Goal: Information Seeking & Learning: Learn about a topic

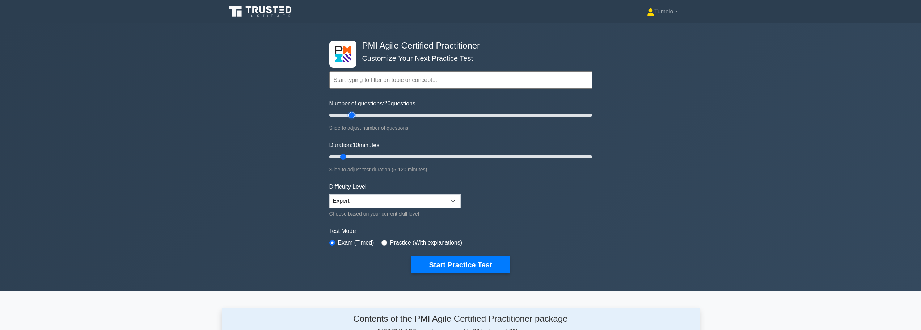
drag, startPoint x: 340, startPoint y: 114, endPoint x: 352, endPoint y: 118, distance: 13.0
type input "20"
click at [352, 118] on input "Number of questions: 20 questions" at bounding box center [460, 115] width 263 height 9
click at [476, 261] on button "Start Practice Test" at bounding box center [460, 264] width 98 height 17
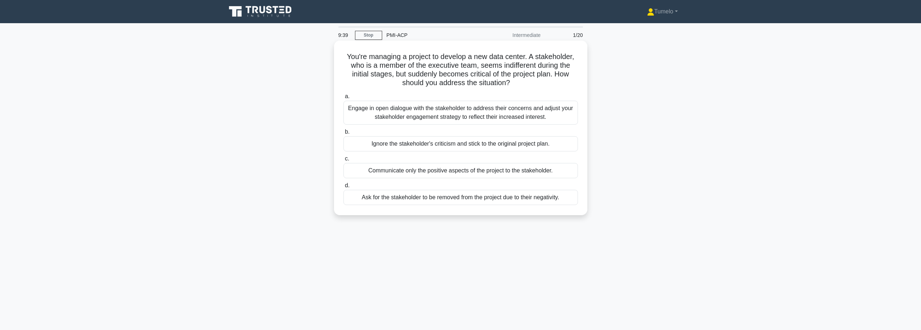
click at [488, 115] on div "Engage in open dialogue with the stakeholder to address their concerns and adju…" at bounding box center [460, 113] width 234 height 24
click at [343, 99] on input "a. Engage in open dialogue with the stakeholder to address their concerns and a…" at bounding box center [343, 96] width 0 height 5
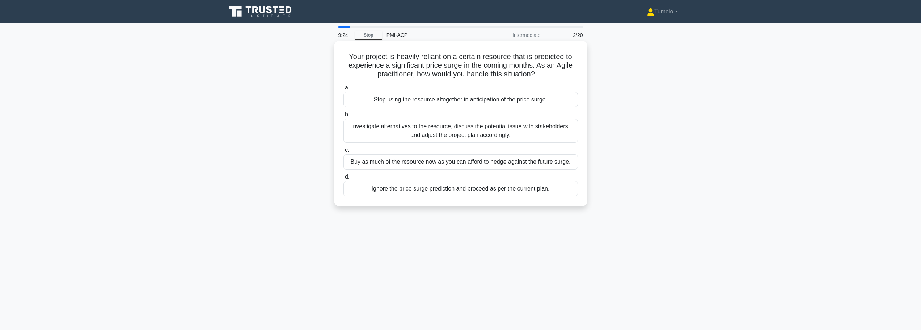
click at [486, 135] on div "Investigate alternatives to the resource, discuss the potential issue with stak…" at bounding box center [460, 131] width 234 height 24
click at [343, 117] on input "b. Investigate alternatives to the resource, discuss the potential issue with s…" at bounding box center [343, 114] width 0 height 5
click at [444, 139] on div "The stakeholder's interest and power should be reassessed, their queries answer…" at bounding box center [460, 131] width 234 height 24
click at [343, 117] on input "b. The stakeholder's interest and power should be reassessed, their queries ans…" at bounding box center [343, 114] width 0 height 5
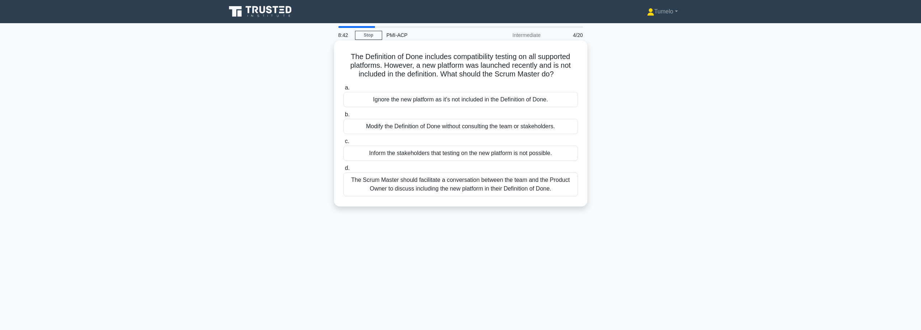
click at [454, 183] on div "The Scrum Master should facilitate a conversation between the team and the Prod…" at bounding box center [460, 184] width 234 height 24
click at [343, 170] on input "d. The Scrum Master should facilitate a conversation between the team and the P…" at bounding box center [343, 168] width 0 height 5
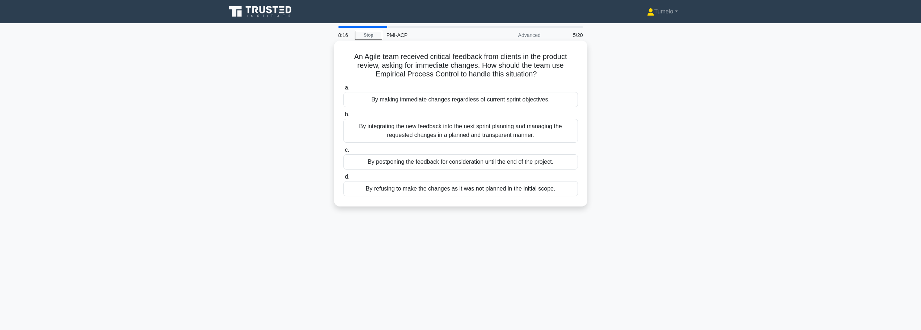
click at [488, 135] on div "By integrating the new feedback into the next sprint planning and managing the …" at bounding box center [460, 131] width 234 height 24
click at [343, 117] on input "b. By integrating the new feedback into the next sprint planning and managing t…" at bounding box center [343, 114] width 0 height 5
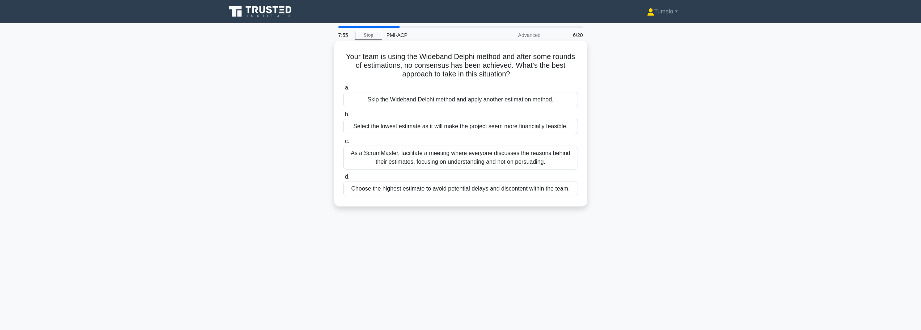
click at [459, 162] on div "As a ScrumMaster, facilitate a meeting where everyone discusses the reasons beh…" at bounding box center [460, 157] width 234 height 24
click at [343, 144] on input "c. As a ScrumMaster, facilitate a meeting where everyone discusses the reasons …" at bounding box center [343, 141] width 0 height 5
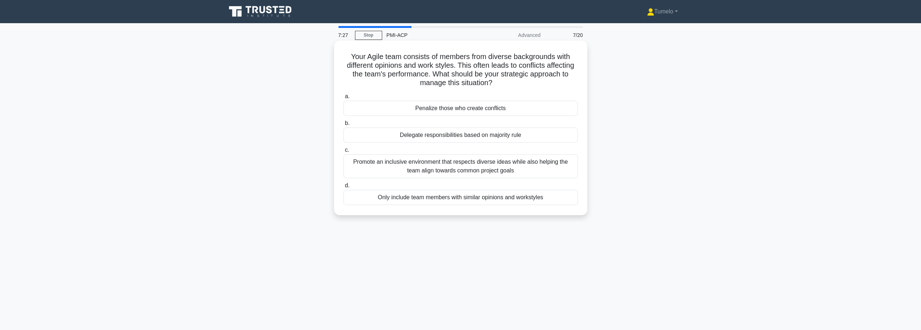
click at [499, 170] on div "Promote an inclusive environment that respects diverse ideas while also helping…" at bounding box center [460, 166] width 234 height 24
click at [343, 152] on input "c. Promote an inclusive environment that respects diverse ideas while also help…" at bounding box center [343, 150] width 0 height 5
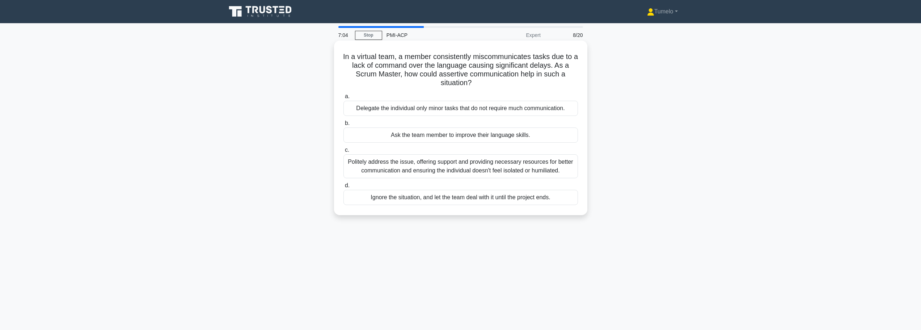
click at [463, 173] on div "Politely address the issue, offering support and providing necessary resources …" at bounding box center [460, 166] width 234 height 24
click at [343, 152] on input "c. Politely address the issue, offering support and providing necessary resourc…" at bounding box center [343, 150] width 0 height 5
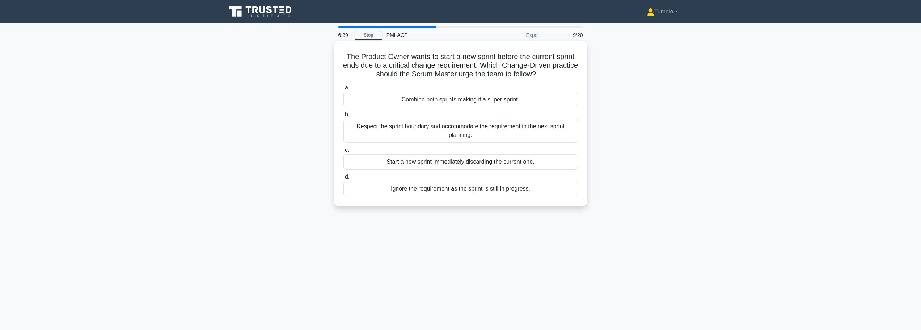
click at [452, 131] on div "Respect the sprint boundary and accommodate the requirement in the next sprint …" at bounding box center [460, 131] width 234 height 24
click at [343, 117] on input "b. Respect the sprint boundary and accommodate the requirement in the next spri…" at bounding box center [343, 114] width 0 height 5
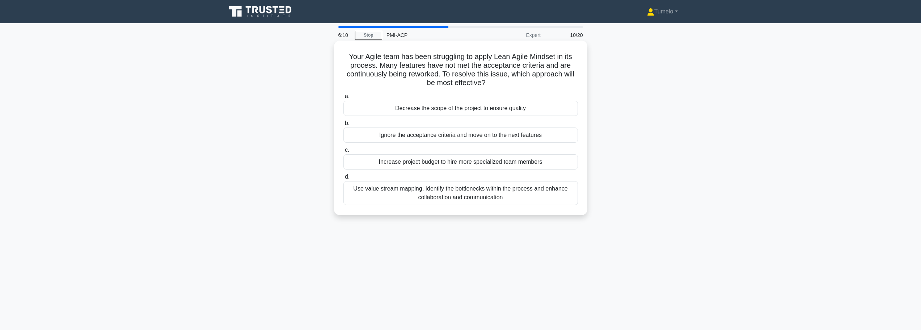
click at [481, 194] on div "Use value stream mapping, Identify the bottlenecks within the process and enhan…" at bounding box center [460, 193] width 234 height 24
click at [343, 179] on input "d. Use value stream mapping, Identify the bottlenecks within the process and en…" at bounding box center [343, 176] width 0 height 5
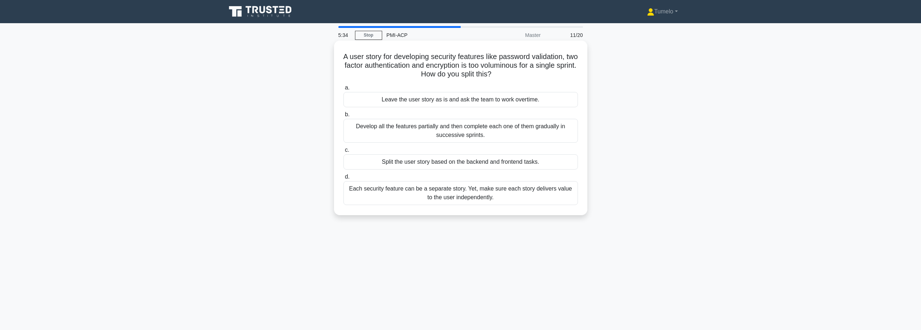
click at [465, 190] on div "Each security feature can be a separate story. Yet, make sure each story delive…" at bounding box center [460, 193] width 234 height 24
click at [343, 179] on input "d. Each security feature can be a separate story. Yet, make sure each story del…" at bounding box center [343, 176] width 0 height 5
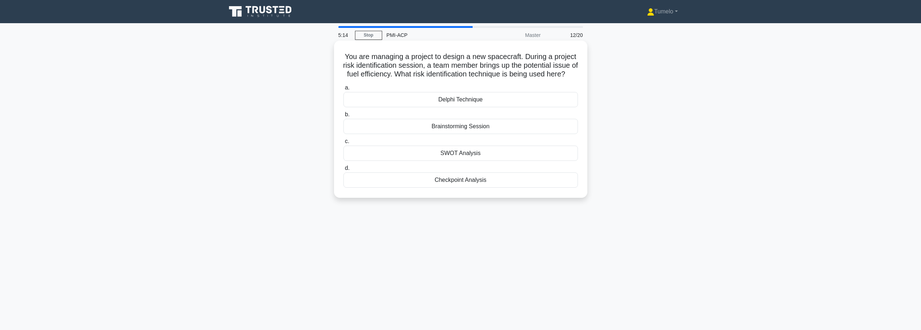
click at [480, 134] on div "Brainstorming Session" at bounding box center [460, 126] width 234 height 15
click at [343, 117] on input "b. Brainstorming Session" at bounding box center [343, 114] width 0 height 5
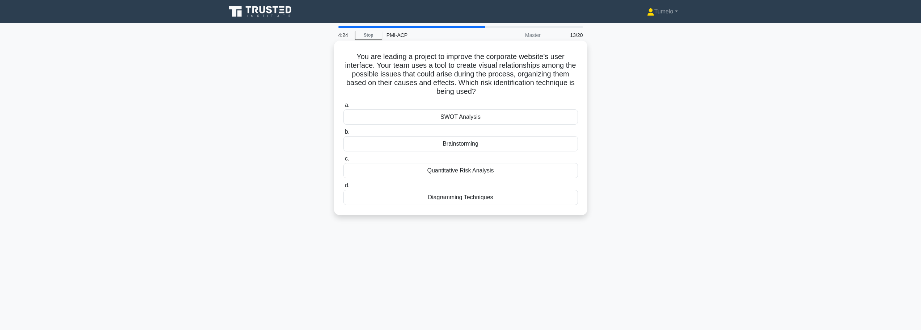
click at [472, 198] on div "Diagramming Techniques" at bounding box center [460, 197] width 234 height 15
click at [343, 188] on input "d. Diagramming Techniques" at bounding box center [343, 185] width 0 height 5
click at [471, 118] on div "Evaluative Mediation" at bounding box center [460, 116] width 234 height 15
click at [343, 107] on input "a. Evaluative Mediation" at bounding box center [343, 105] width 0 height 5
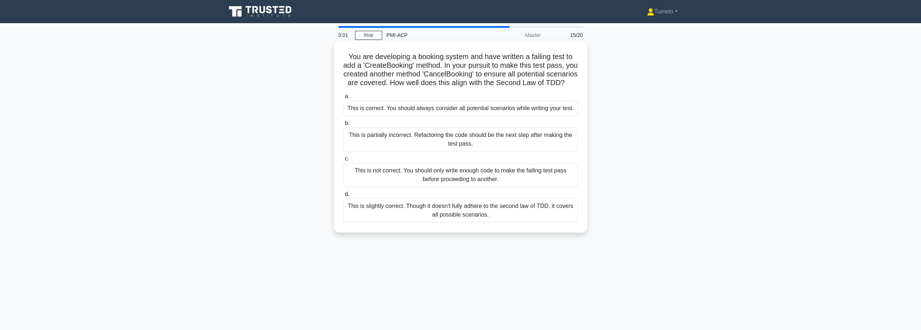
click at [524, 116] on div "This is correct. You should always consider all potential scenarios while writi…" at bounding box center [460, 108] width 234 height 15
click at [343, 99] on input "a. This is correct. You should always consider all potential scenarios while wr…" at bounding box center [343, 96] width 0 height 5
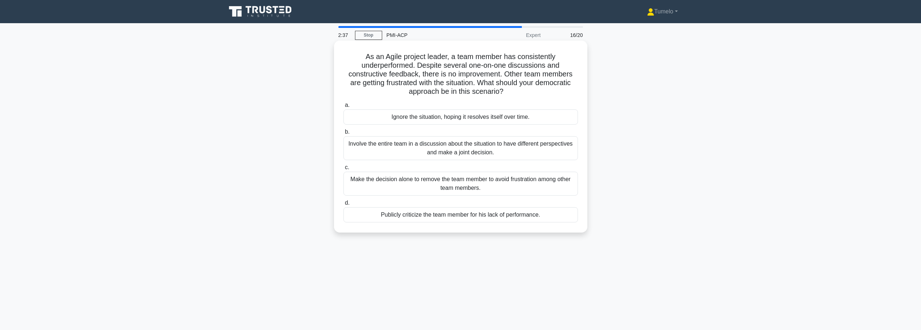
click at [514, 152] on div "Involve the entire team in a discussion about the situation to have different p…" at bounding box center [460, 148] width 234 height 24
click at [343, 134] on input "b. Involve the entire team in a discussion about the situation to have differen…" at bounding box center [343, 132] width 0 height 5
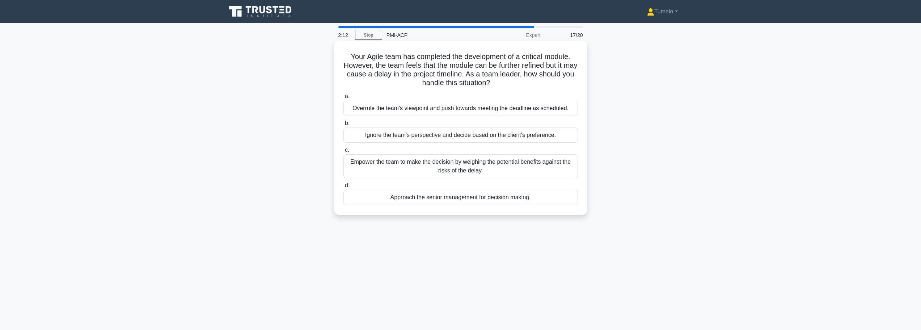
click at [402, 170] on div "Empower the team to make the decision by weighing the potential benefits agains…" at bounding box center [460, 166] width 234 height 24
click at [343, 152] on input "c. Empower the team to make the decision by weighing the potential benefits aga…" at bounding box center [343, 150] width 0 height 5
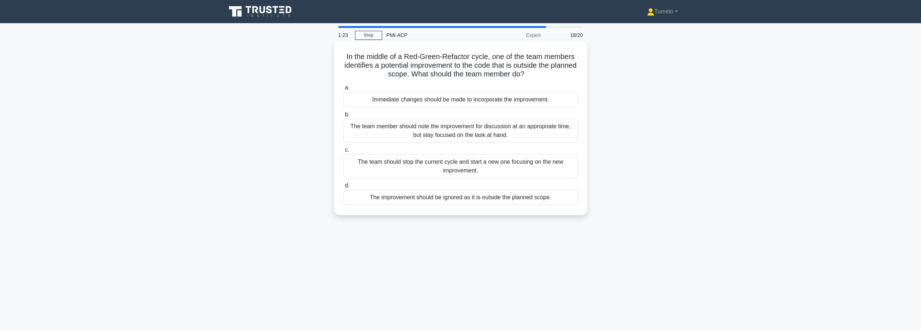
click at [470, 136] on div "The team member should note the improvement for discussion at an appropriate ti…" at bounding box center [460, 131] width 234 height 24
click at [343, 117] on input "b. The team member should note the improvement for discussion at an appropriate…" at bounding box center [343, 114] width 0 height 5
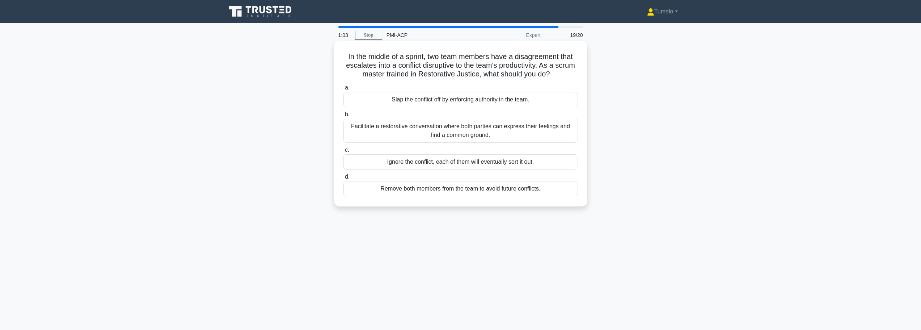
click at [460, 135] on div "Facilitate a restorative conversation where both parties can express their feel…" at bounding box center [460, 131] width 234 height 24
click at [343, 117] on input "b. Facilitate a restorative conversation where both parties can express their f…" at bounding box center [343, 114] width 0 height 5
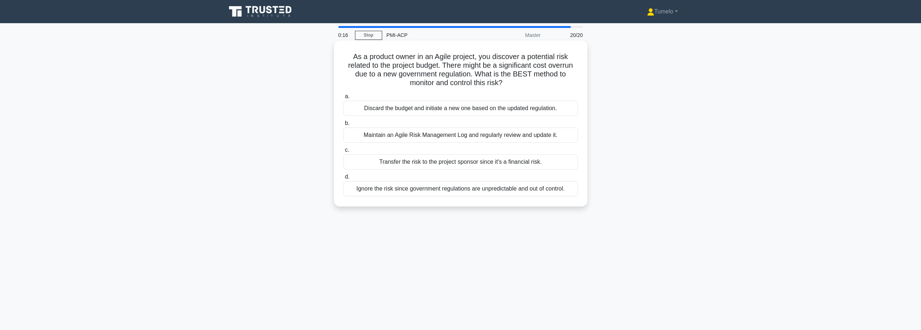
click at [460, 136] on div "Maintain an Agile Risk Management Log and regularly review and update it." at bounding box center [460, 134] width 234 height 15
click at [343, 126] on input "b. Maintain an Agile Risk Management Log and regularly review and update it." at bounding box center [343, 123] width 0 height 5
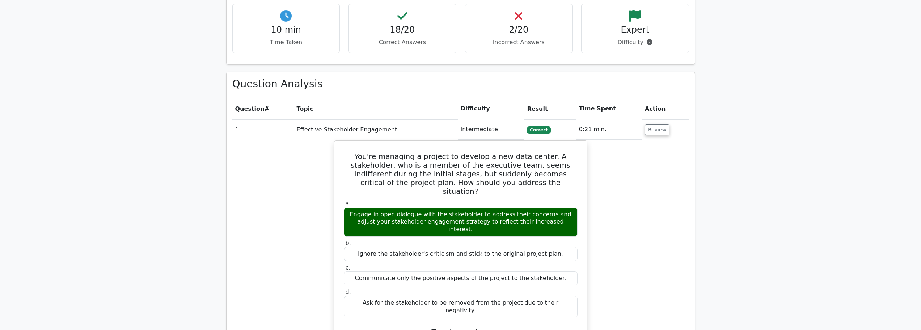
scroll to position [398, 0]
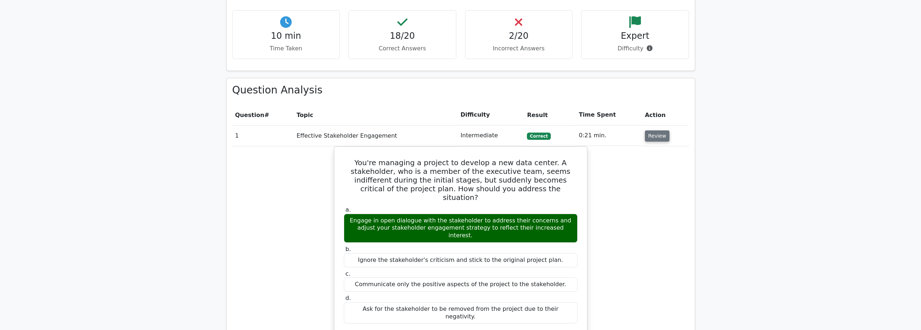
click at [659, 136] on button "Review" at bounding box center [657, 135] width 25 height 11
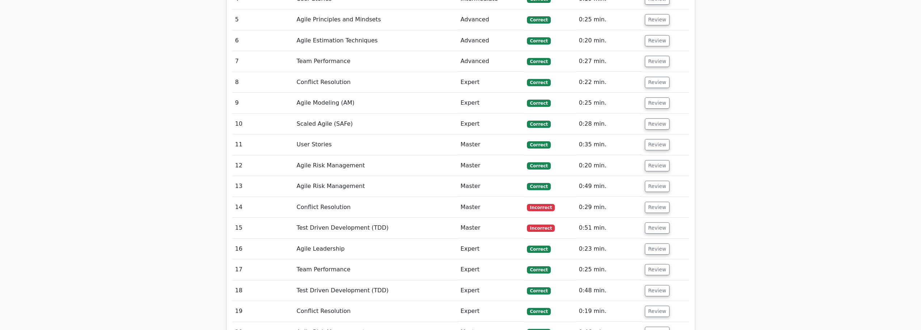
scroll to position [615, 0]
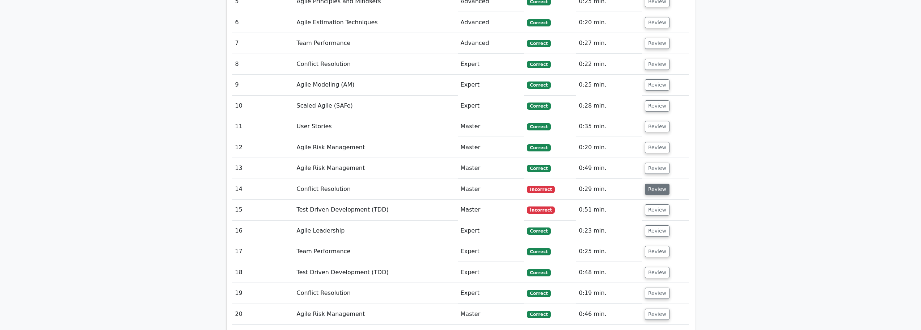
click at [659, 190] on button "Review" at bounding box center [657, 188] width 25 height 11
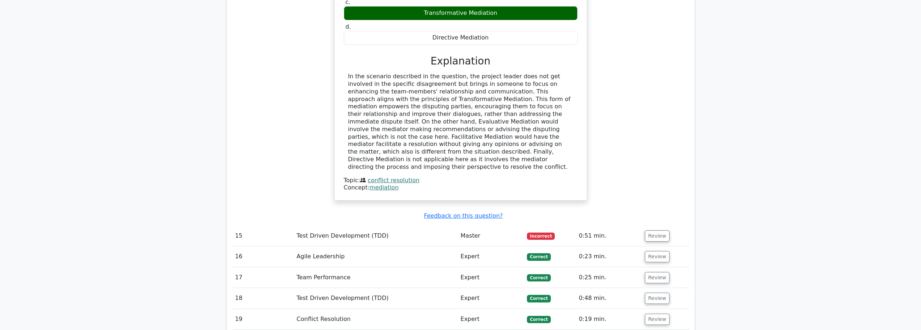
scroll to position [941, 0]
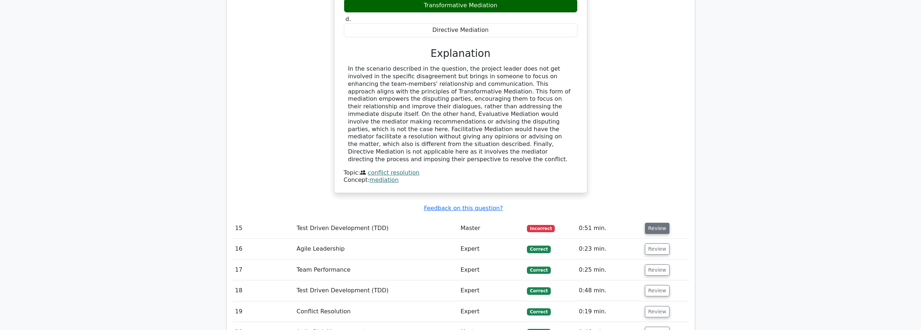
click at [653, 222] on button "Review" at bounding box center [657, 227] width 25 height 11
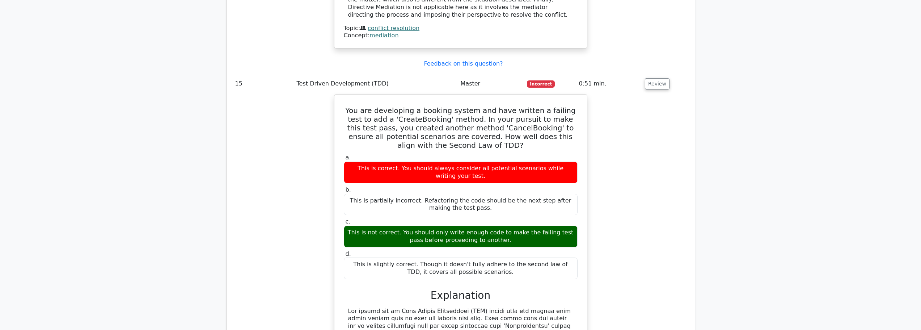
scroll to position [1085, 0]
click at [653, 78] on button "Review" at bounding box center [657, 83] width 25 height 11
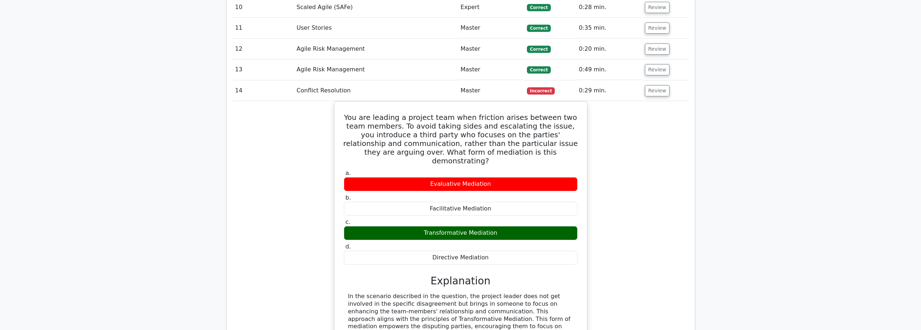
scroll to position [687, 0]
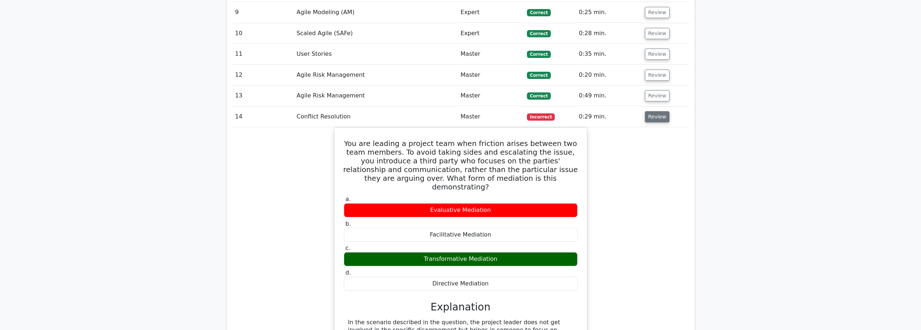
click at [659, 121] on button "Review" at bounding box center [657, 116] width 25 height 11
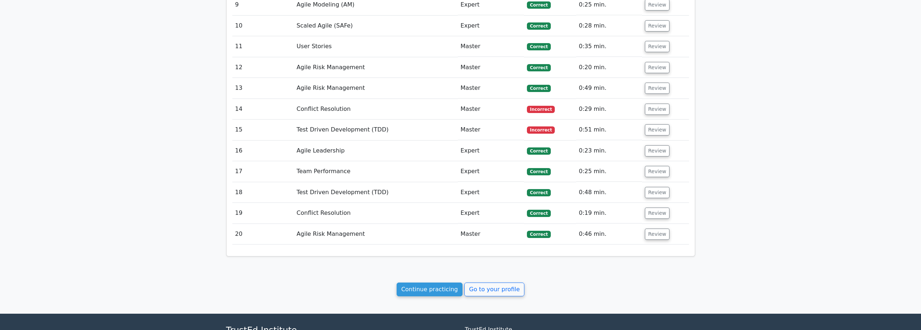
scroll to position [766, 0]
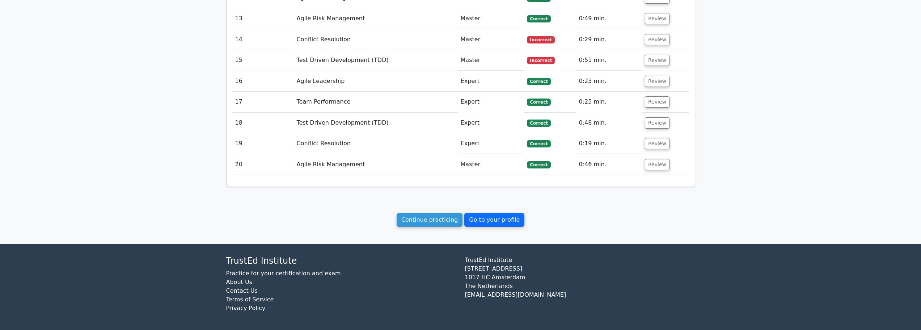
click at [492, 219] on link "Go to your profile" at bounding box center [494, 220] width 60 height 14
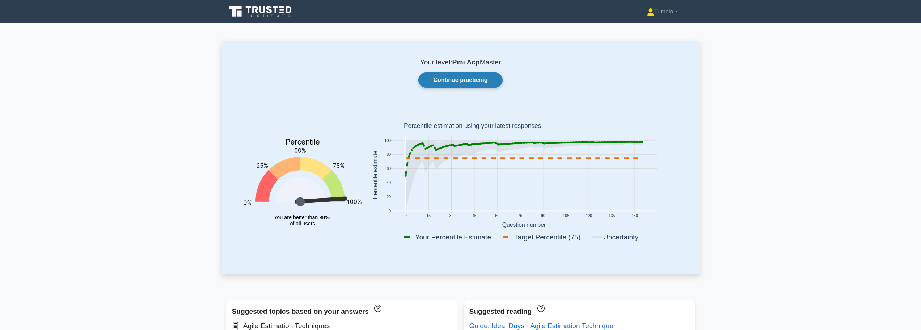
click at [461, 80] on link "Continue practicing" at bounding box center [460, 79] width 84 height 15
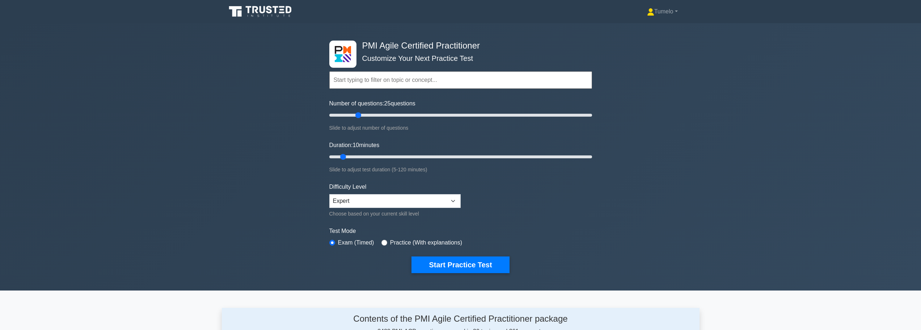
drag, startPoint x: 338, startPoint y: 115, endPoint x: 356, endPoint y: 115, distance: 18.1
type input "25"
click at [356, 115] on input "Number of questions: 25 questions" at bounding box center [460, 115] width 263 height 9
drag, startPoint x: 344, startPoint y: 157, endPoint x: 350, endPoint y: 157, distance: 5.8
type input "15"
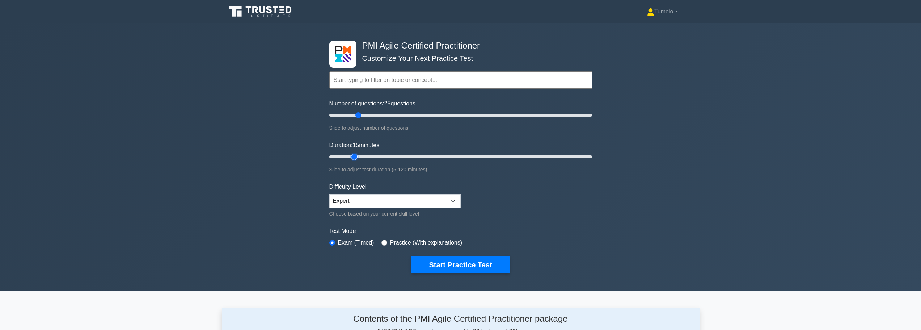
click at [350, 157] on input "Duration: 15 minutes" at bounding box center [460, 156] width 263 height 9
click at [467, 268] on button "Start Practice Test" at bounding box center [460, 264] width 98 height 17
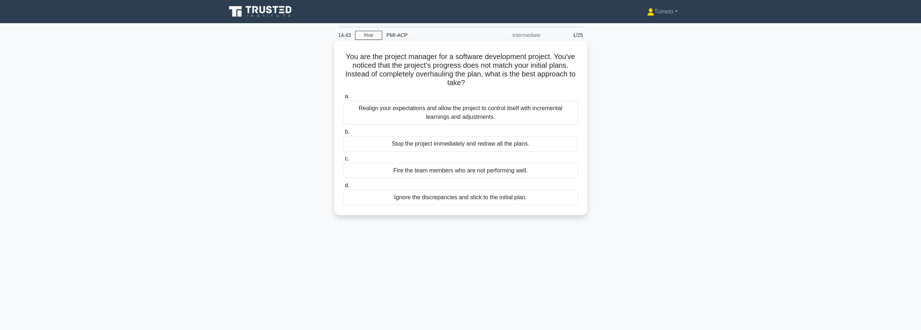
click at [493, 111] on div "Realign your expectations and allow the project to control itself with incremen…" at bounding box center [460, 113] width 234 height 24
click at [343, 99] on input "a. Realign your expectations and allow the project to control itself with incre…" at bounding box center [343, 96] width 0 height 5
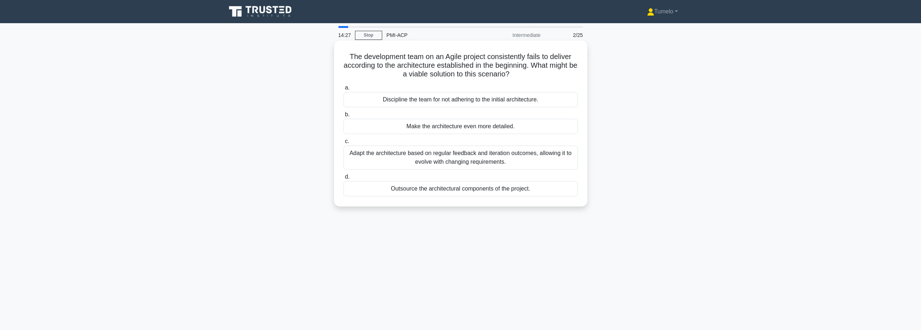
click at [504, 158] on div "Adapt the architecture based on regular feedback and iteration outcomes, allowi…" at bounding box center [460, 157] width 234 height 24
click at [343, 144] on input "c. Adapt the architecture based on regular feedback and iteration outcomes, all…" at bounding box center [343, 141] width 0 height 5
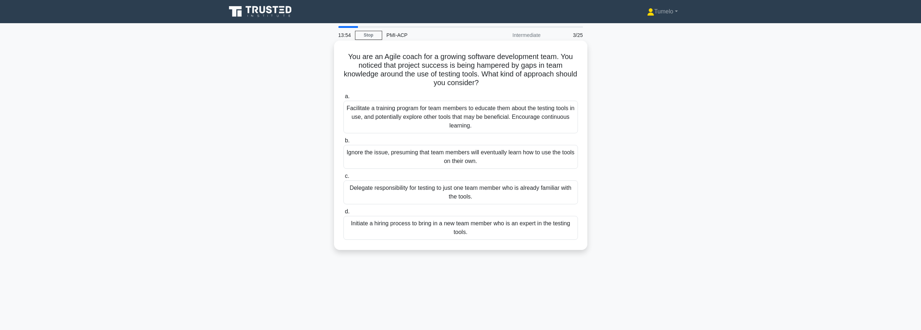
click at [405, 116] on div "Facilitate a training program for team members to educate them about the testin…" at bounding box center [460, 117] width 234 height 33
click at [343, 99] on input "a. Facilitate a training program for team members to educate them about the tes…" at bounding box center [343, 96] width 0 height 5
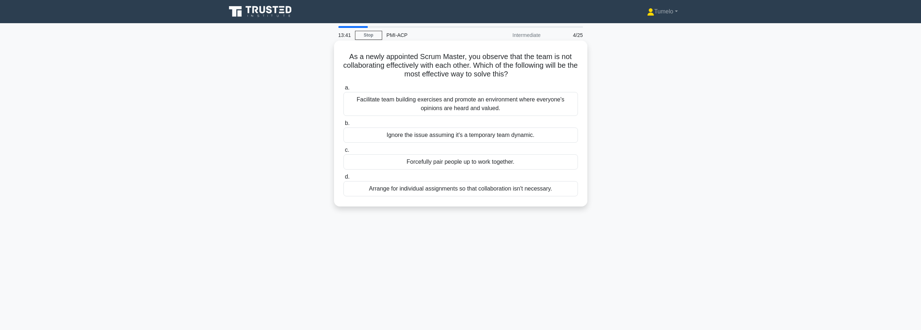
click at [475, 111] on div "Facilitate team building exercises and promote an environment where everyone's …" at bounding box center [460, 104] width 234 height 24
click at [343, 90] on input "a. Facilitate team building exercises and promote an environment where everyone…" at bounding box center [343, 87] width 0 height 5
click at [458, 106] on div "Clarify that skipping UAT might risk bugs and issues in the product, disrupting…" at bounding box center [460, 104] width 234 height 24
click at [343, 90] on input "a. Clarify that skipping UAT might risk bugs and issues in the product, disrupt…" at bounding box center [343, 87] width 0 height 5
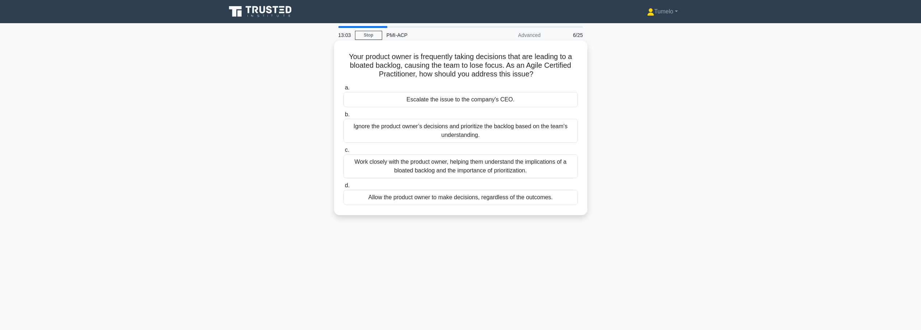
click at [453, 170] on div "Work closely with the product owner, helping them understand the implications o…" at bounding box center [460, 166] width 234 height 24
click at [343, 152] on input "c. Work closely with the product owner, helping them understand the implication…" at bounding box center [343, 150] width 0 height 5
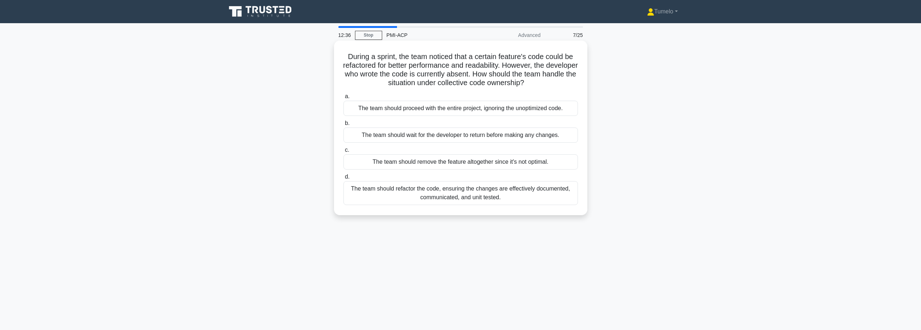
click at [518, 196] on div "The team should refactor the code, ensuring the changes are effectively documen…" at bounding box center [460, 193] width 234 height 24
click at [343, 179] on input "d. The team should refactor the code, ensuring the changes are effectively docu…" at bounding box center [343, 176] width 0 height 5
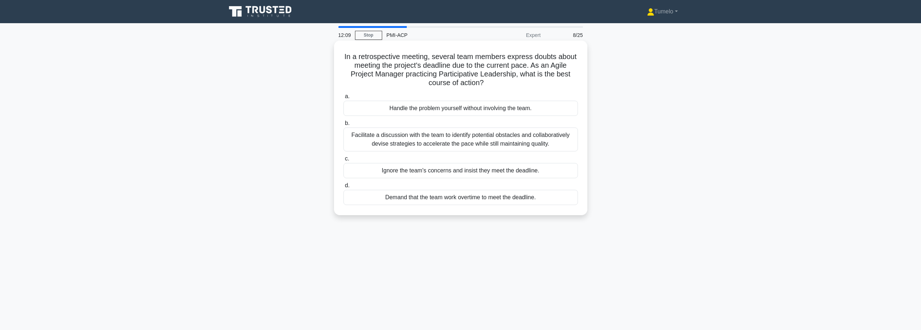
click at [435, 144] on div "Facilitate a discussion with the team to identify potential obstacles and colla…" at bounding box center [460, 139] width 234 height 24
click at [343, 126] on input "b. Facilitate a discussion with the team to identify potential obstacles and co…" at bounding box center [343, 123] width 0 height 5
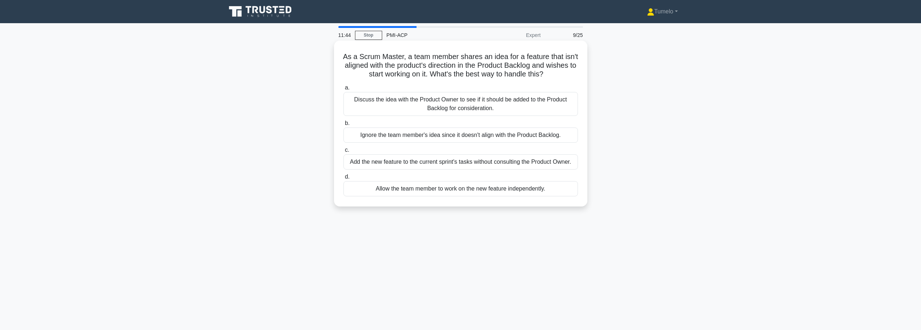
click at [461, 102] on div "Discuss the idea with the Product Owner to see if it should be added to the Pro…" at bounding box center [460, 104] width 234 height 24
click at [343, 90] on input "a. Discuss the idea with the Product Owner to see if it should be added to the …" at bounding box center [343, 87] width 0 height 5
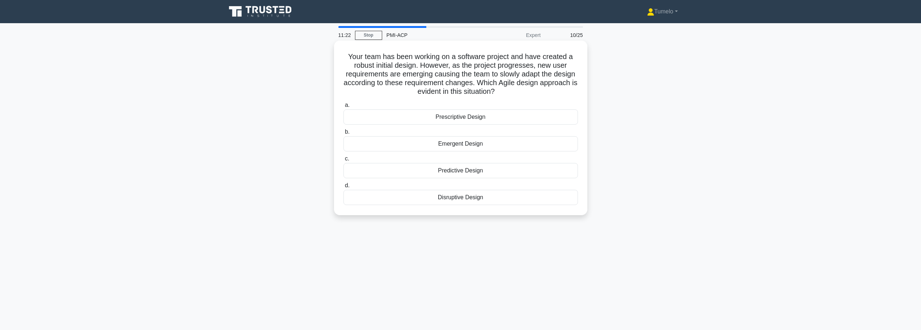
click at [463, 145] on div "Emergent Design" at bounding box center [460, 143] width 234 height 15
click at [343, 134] on input "b. Emergent Design" at bounding box center [343, 132] width 0 height 5
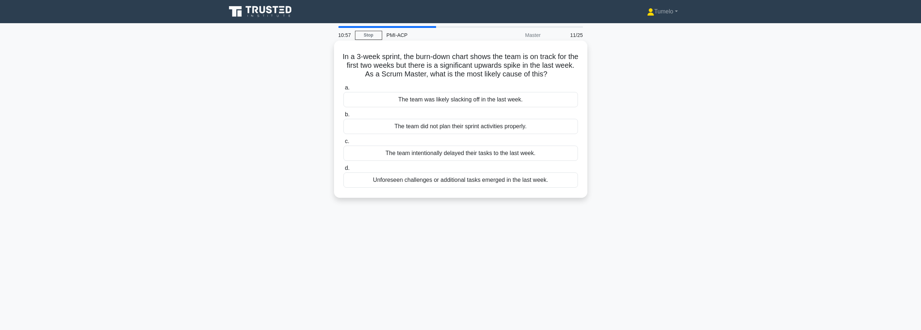
click at [454, 182] on div "Unforeseen challenges or additional tasks emerged in the last week." at bounding box center [460, 179] width 234 height 15
click at [343, 170] on input "d. Unforeseen challenges or additional tasks emerged in the last week." at bounding box center [343, 168] width 0 height 5
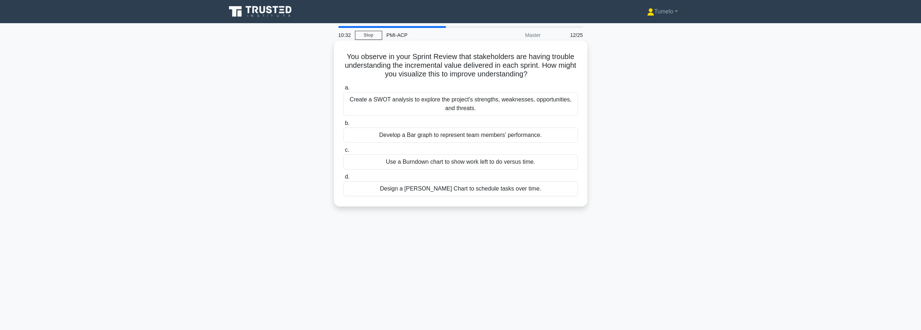
click at [456, 166] on div "Use a Burndown chart to show work left to do versus time." at bounding box center [460, 161] width 234 height 15
click at [343, 152] on input "c. Use a Burndown chart to show work left to do versus time." at bounding box center [343, 150] width 0 height 5
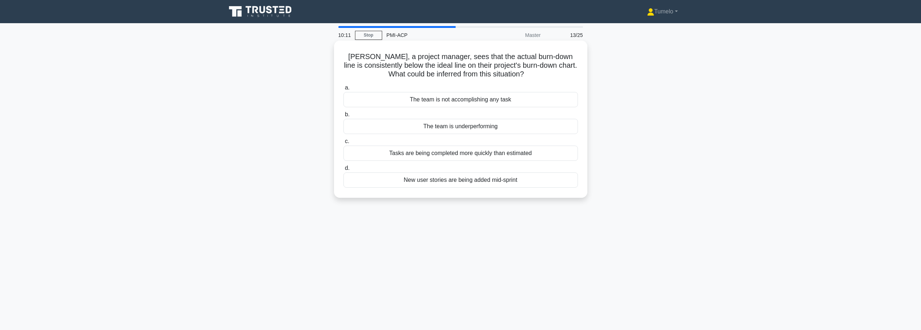
click at [483, 155] on div "Tasks are being completed more quickly than estimated" at bounding box center [460, 152] width 234 height 15
click at [343, 144] on input "c. Tasks are being completed more quickly than estimated" at bounding box center [343, 141] width 0 height 5
click at [450, 155] on div "Keep working on the project and resolve the fault in the next iteration." at bounding box center [460, 152] width 234 height 15
click at [343, 144] on input "c. Keep working on the project and resolve the fault in the next iteration." at bounding box center [343, 141] width 0 height 5
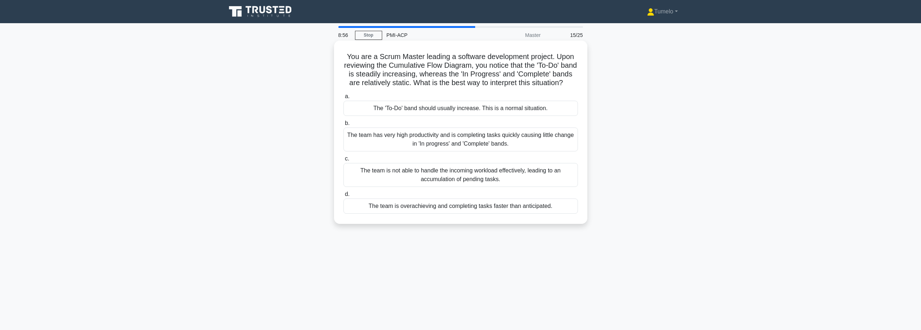
click at [493, 185] on div "The team is not able to handle the incoming workload effectively, leading to an…" at bounding box center [460, 175] width 234 height 24
click at [343, 161] on input "c. The team is not able to handle the incoming workload effectively, leading to…" at bounding box center [343, 158] width 0 height 5
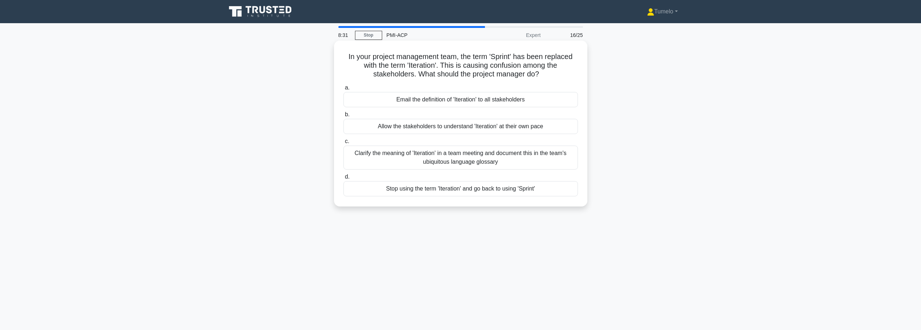
click at [510, 160] on div "Clarify the meaning of 'Iteration' in a team meeting and document this in the t…" at bounding box center [460, 157] width 234 height 24
click at [343, 144] on input "c. Clarify the meaning of 'Iteration' in a team meeting and document this in th…" at bounding box center [343, 141] width 0 height 5
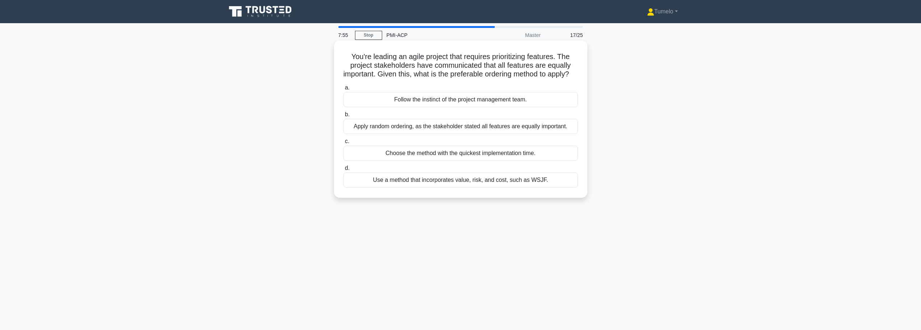
click at [462, 187] on div "Use a method that incorporates value, risk, and cost, such as WSJF." at bounding box center [460, 179] width 234 height 15
click at [343, 170] on input "d. Use a method that incorporates value, risk, and cost, such as WSJF." at bounding box center [343, 168] width 0 height 5
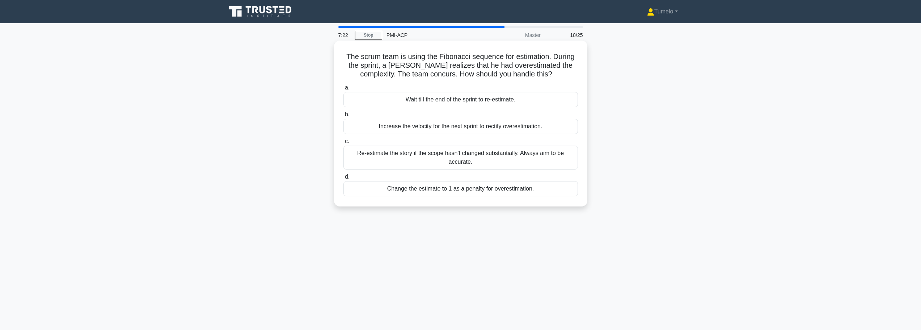
click at [444, 157] on div "Re-estimate the story if the scope hasn't changed substantially. Always aim to …" at bounding box center [460, 157] width 234 height 24
click at [343, 144] on input "c. Re-estimate the story if the scope hasn't changed substantially. Always aim …" at bounding box center [343, 141] width 0 height 5
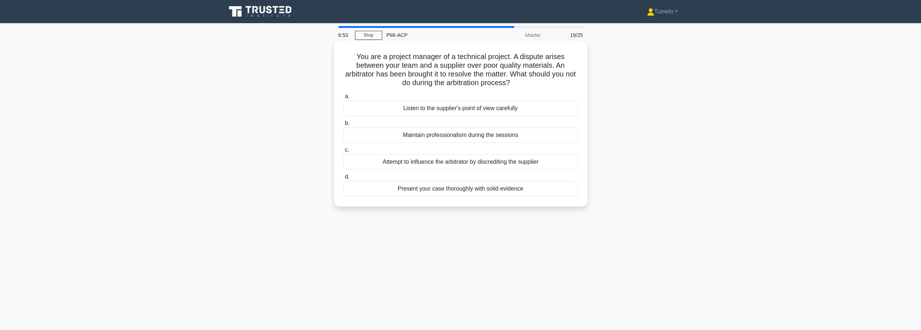
click at [448, 165] on div "Attempt to influence the arbitrator by discrediting the supplier" at bounding box center [460, 161] width 234 height 15
click at [343, 152] on input "c. Attempt to influence the arbitrator by discrediting the supplier" at bounding box center [343, 150] width 0 height 5
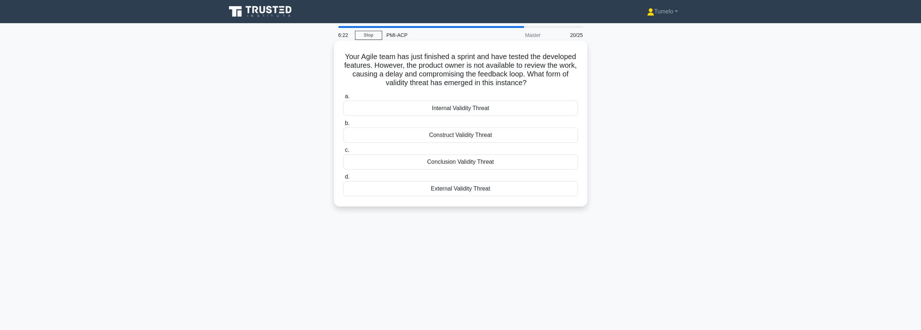
click at [475, 163] on div "Conclusion Validity Threat" at bounding box center [460, 161] width 234 height 15
click at [343, 152] on input "c. Conclusion Validity Threat" at bounding box center [343, 150] width 0 height 5
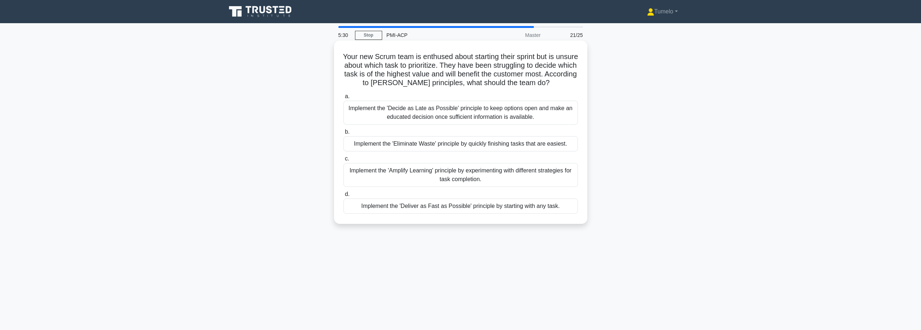
click at [502, 115] on div "Implement the 'Decide as Late as Possible' principle to keep options open and m…" at bounding box center [460, 113] width 234 height 24
click at [343, 99] on input "a. Implement the 'Decide as Late as Possible' principle to keep options open an…" at bounding box center [343, 96] width 0 height 5
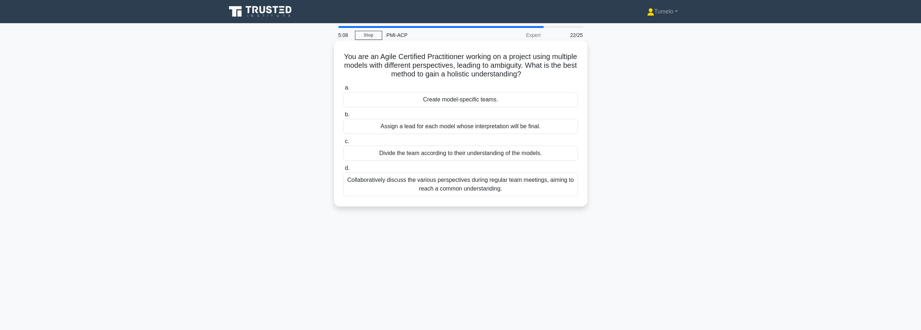
click at [439, 188] on div "Collaboratively discuss the various perspectives during regular team meetings, …" at bounding box center [460, 184] width 234 height 24
click at [343, 170] on input "d. Collaboratively discuss the various perspectives during regular team meeting…" at bounding box center [343, 168] width 0 height 5
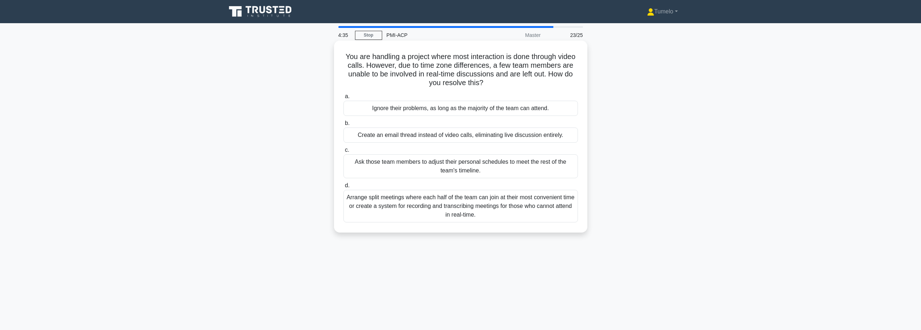
click at [473, 211] on div "Arrange split meetings where each half of the team can join at their most conve…" at bounding box center [460, 206] width 234 height 33
click at [343, 188] on input "d. Arrange split meetings where each half of the team can join at their most co…" at bounding box center [343, 185] width 0 height 5
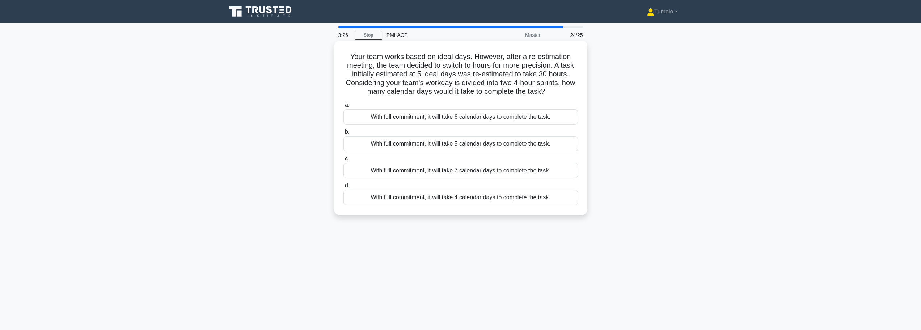
click at [496, 117] on div "With full commitment, it will take 6 calendar days to complete the task." at bounding box center [460, 116] width 234 height 15
click at [343, 107] on input "a. With full commitment, it will take 6 calendar days to complete the task." at bounding box center [343, 105] width 0 height 5
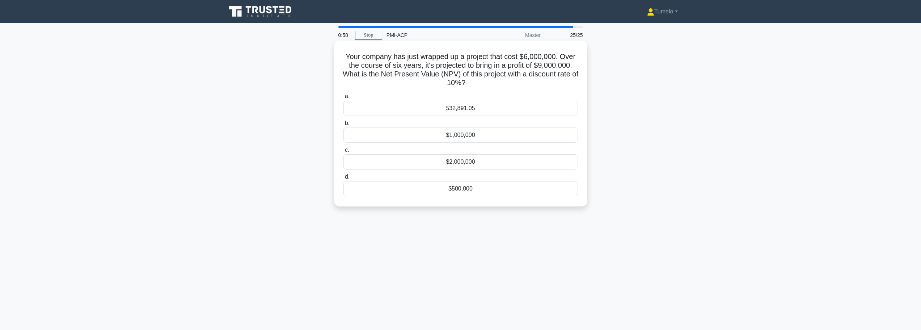
click at [441, 190] on div "$500,000" at bounding box center [460, 188] width 234 height 15
click at [343, 179] on input "d. $500,000" at bounding box center [343, 176] width 0 height 5
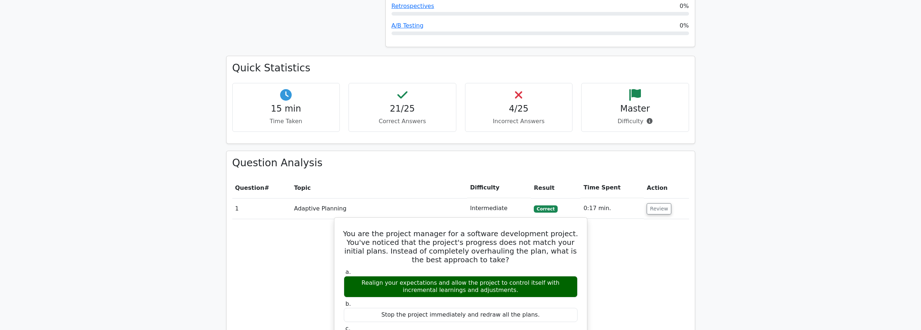
scroll to position [398, 0]
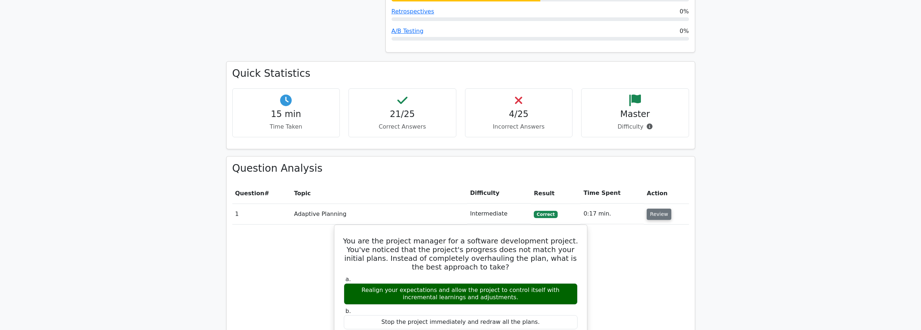
click at [650, 215] on button "Review" at bounding box center [659, 213] width 25 height 11
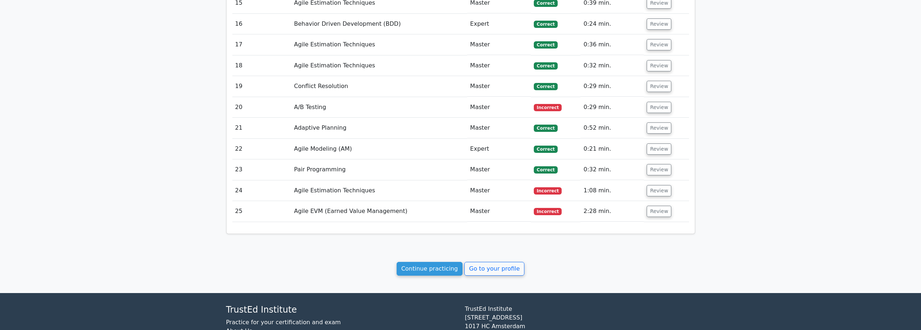
scroll to position [904, 0]
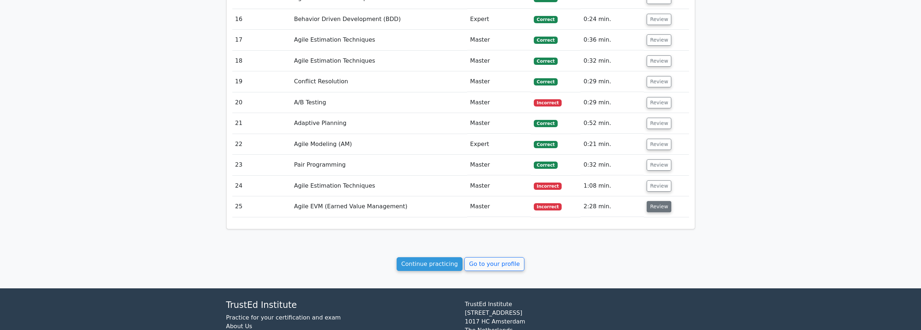
click at [662, 208] on button "Review" at bounding box center [659, 206] width 25 height 11
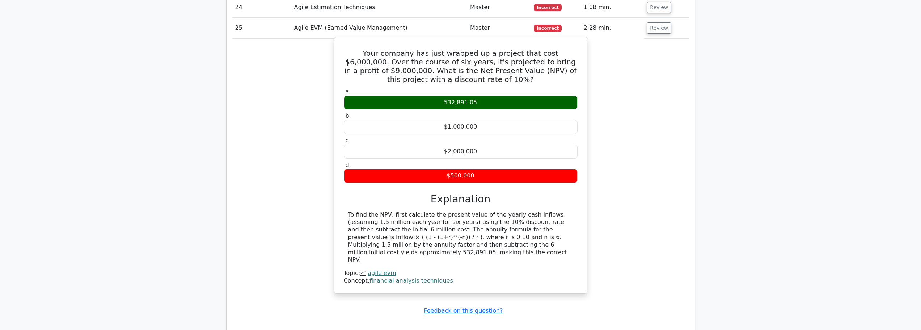
scroll to position [1085, 0]
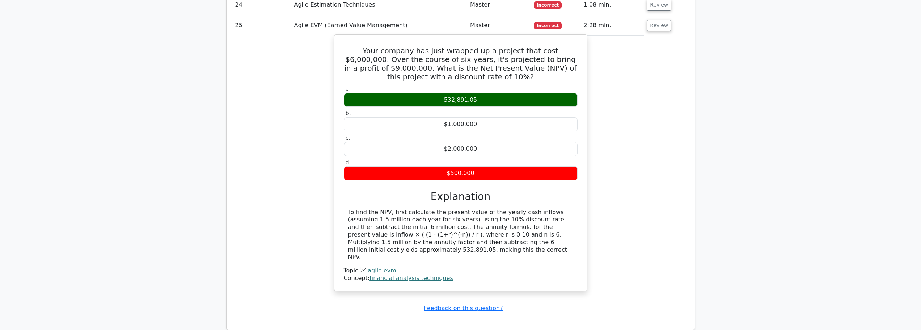
click at [422, 274] on link "financial analysis techniques" at bounding box center [411, 277] width 84 height 7
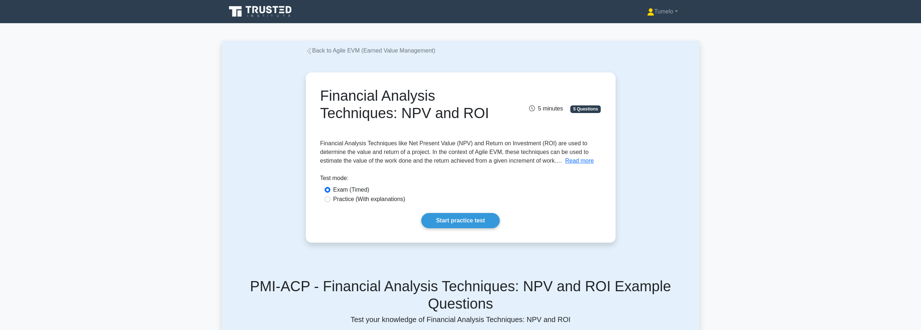
click at [318, 50] on link "Back to Agile EVM (Earned Value Management)" at bounding box center [371, 50] width 130 height 6
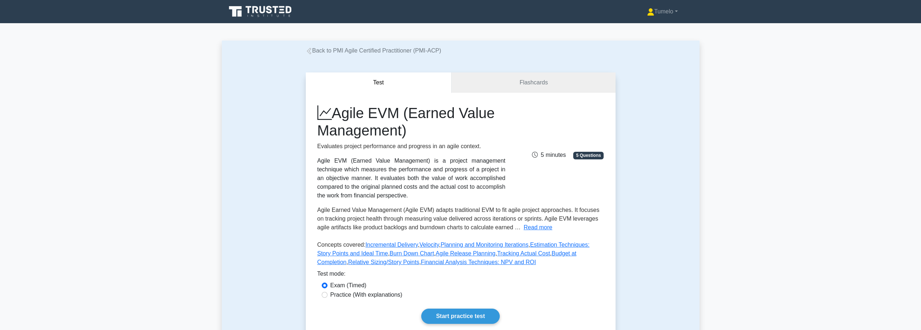
click at [309, 51] on icon at bounding box center [308, 51] width 4 height 7
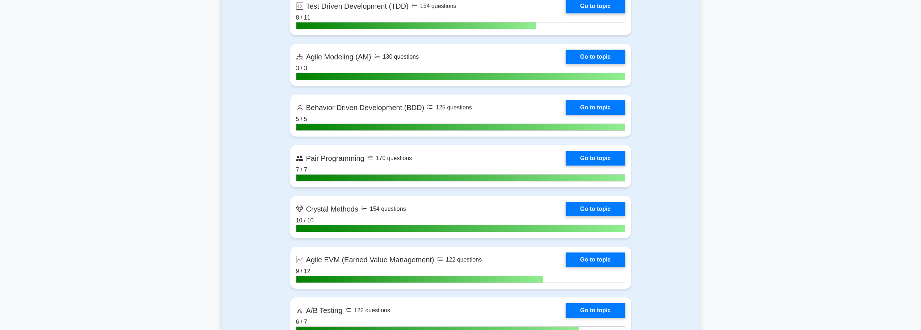
scroll to position [1447, 0]
